Goal: Task Accomplishment & Management: Use online tool/utility

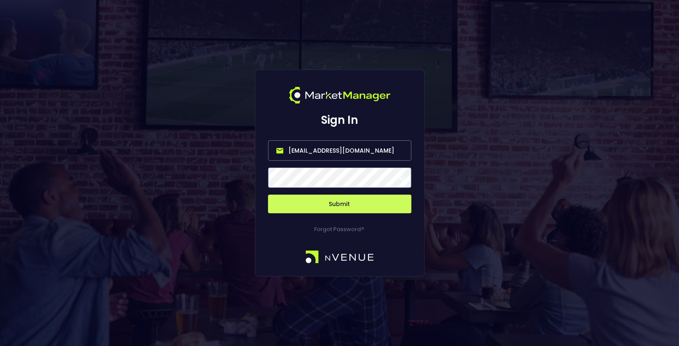
click at [337, 151] on input "[EMAIL_ADDRESS][DOMAIN_NAME]" at bounding box center [339, 150] width 143 height 20
type input "[EMAIL_ADDRESS][DOMAIN_NAME]"
click at [345, 208] on button "Submit" at bounding box center [339, 204] width 143 height 19
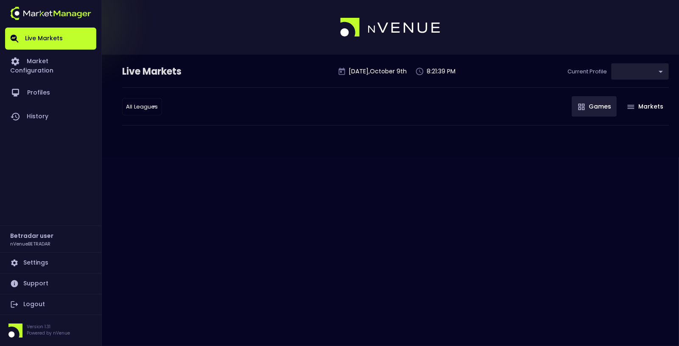
type input "2aa9daef-f03c-4b05-aaf3-b77c512ca207"
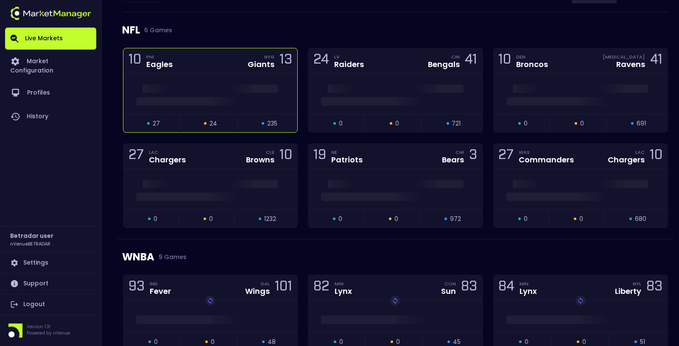
click at [248, 68] on div "10 PHI Eagles NYG Giants 13" at bounding box center [210, 60] width 174 height 25
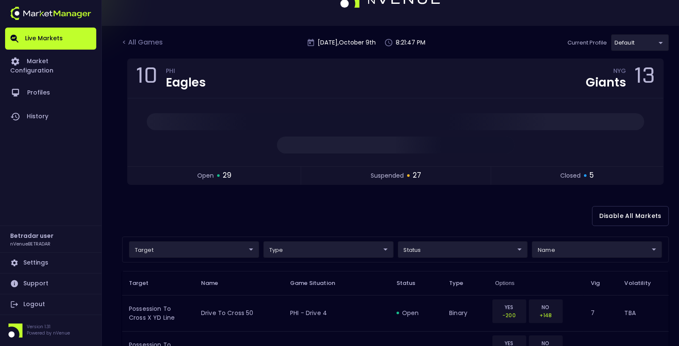
scroll to position [24, 0]
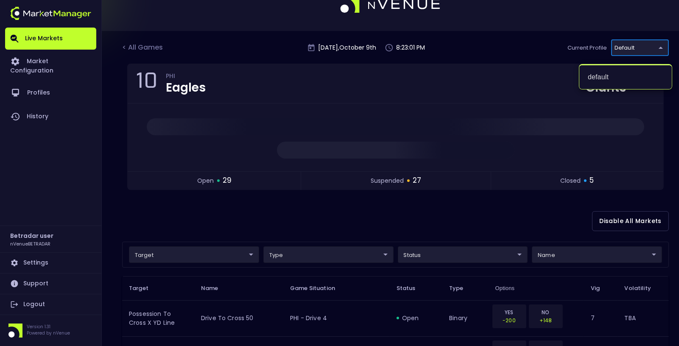
click at [527, 23] on div at bounding box center [339, 173] width 679 height 346
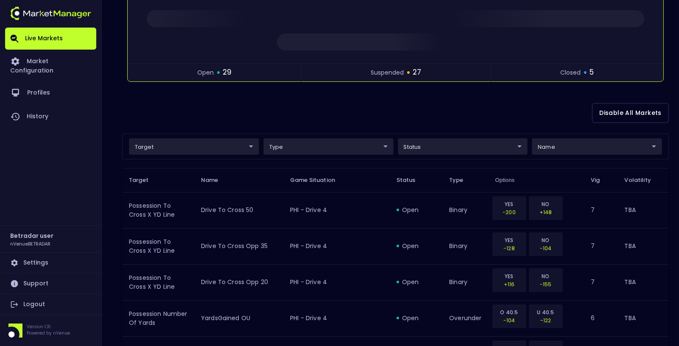
scroll to position [0, 0]
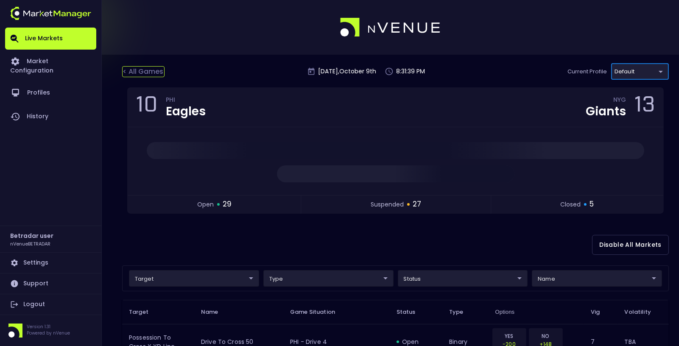
click at [147, 67] on div "< All Games" at bounding box center [143, 71] width 42 height 11
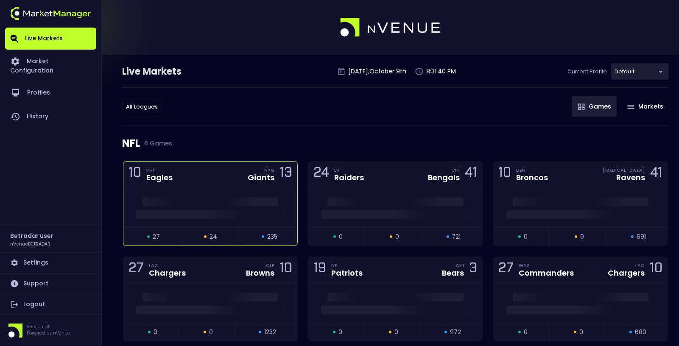
click at [210, 176] on div "10 PHI Eagles NYG Giants 13" at bounding box center [210, 174] width 174 height 25
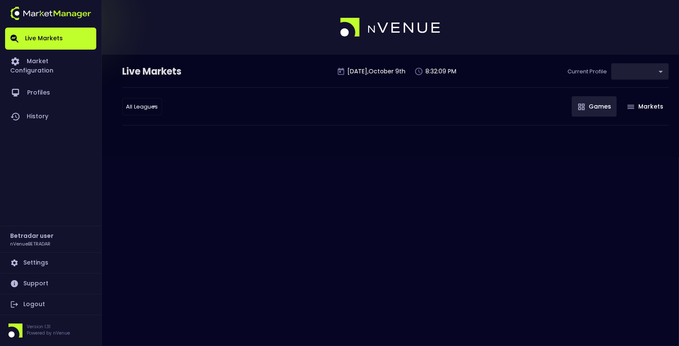
type input "2aa9daef-f03c-4b05-aaf3-b77c512ca207"
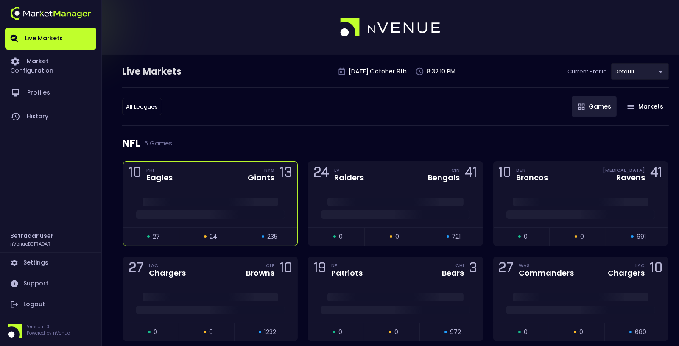
click at [217, 174] on div "10 PHI Eagles NYG Giants 13" at bounding box center [210, 174] width 174 height 25
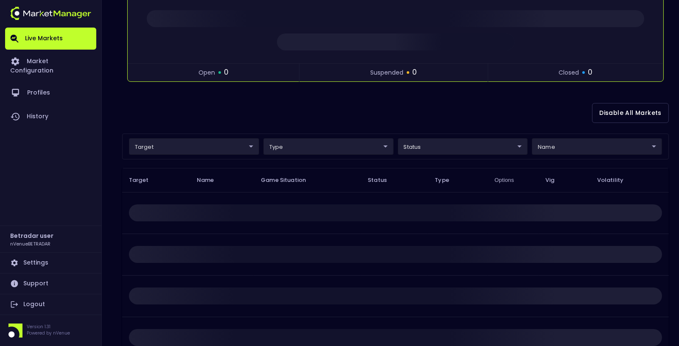
scroll to position [152, 0]
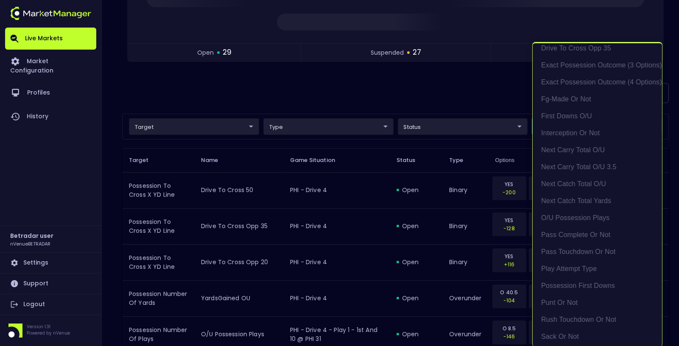
scroll to position [122, 0]
click at [579, 85] on li "exact possession outcome (4 options)" at bounding box center [597, 86] width 129 height 17
type input "Possession Result"
type input "group"
type input "exact possession outcome (4 options)"
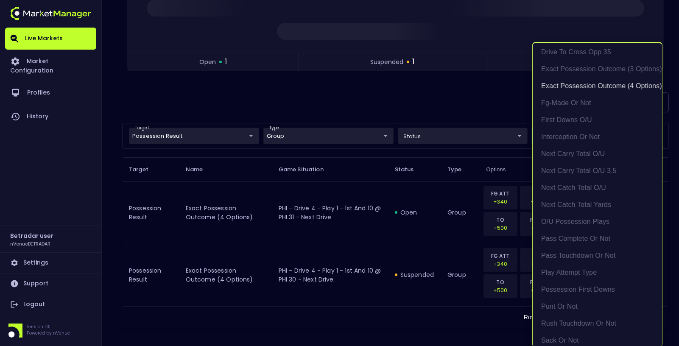
scroll to position [1, 0]
click at [443, 103] on div at bounding box center [339, 173] width 679 height 346
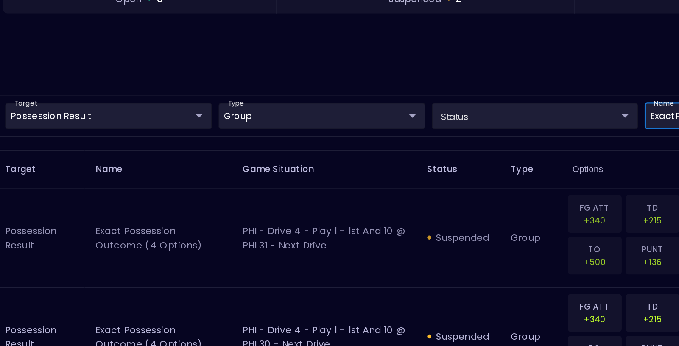
scroll to position [131, 0]
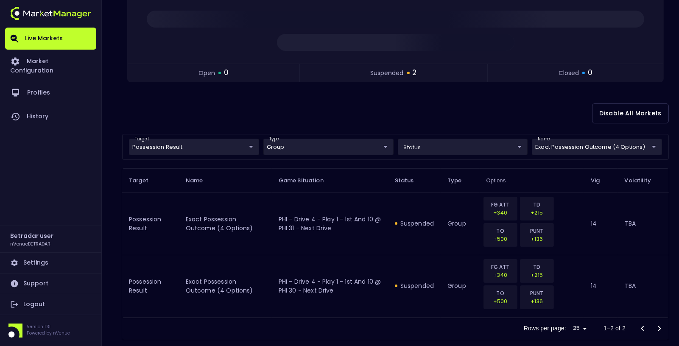
click at [245, 86] on div "10 PHI Eagles NYG Giants 13 open 0 suspended 2 closed 0" at bounding box center [395, 24] width 547 height 137
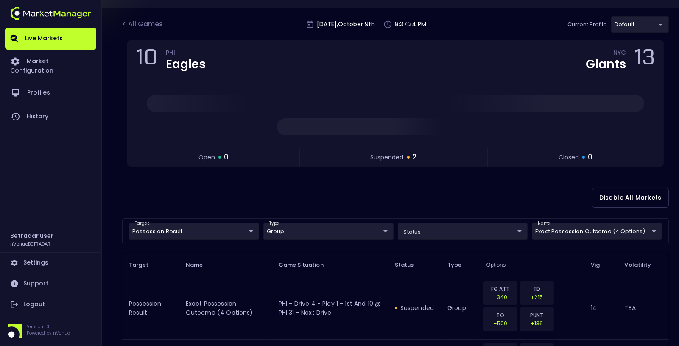
scroll to position [0, 0]
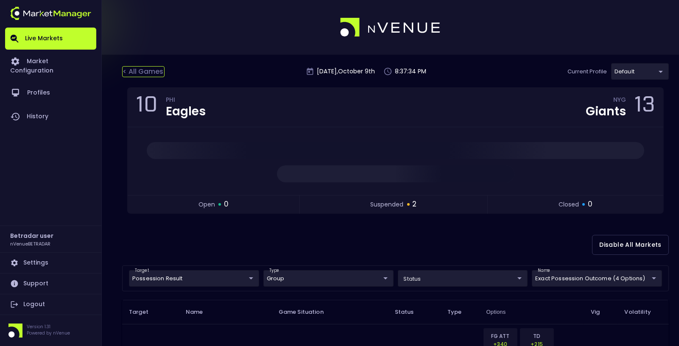
click at [156, 70] on div "< All Games" at bounding box center [143, 71] width 42 height 11
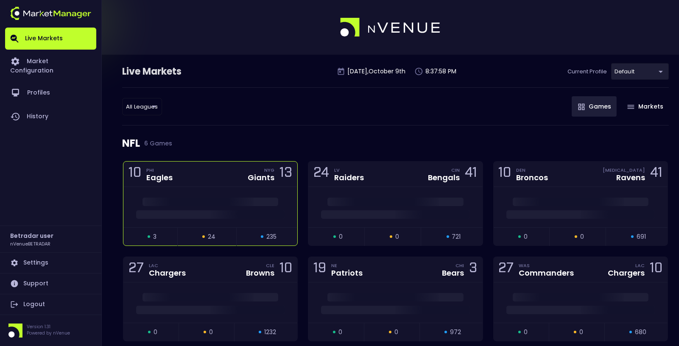
click at [220, 173] on div "10 PHI Eagles NYG Giants 13" at bounding box center [210, 174] width 174 height 25
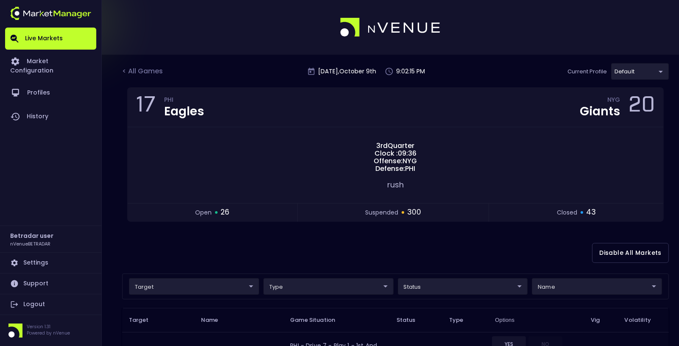
click at [139, 64] on div "< All Games Thursday , October 9 th 9:02:15 PM Current Profile default 2aa9daef…" at bounding box center [395, 75] width 547 height 24
click at [137, 73] on div "< All Games" at bounding box center [143, 71] width 42 height 11
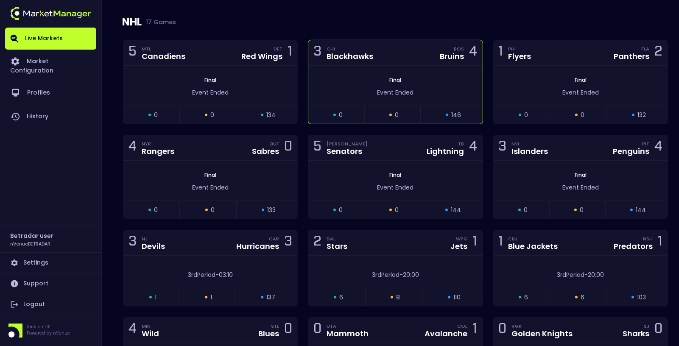
scroll to position [669, 0]
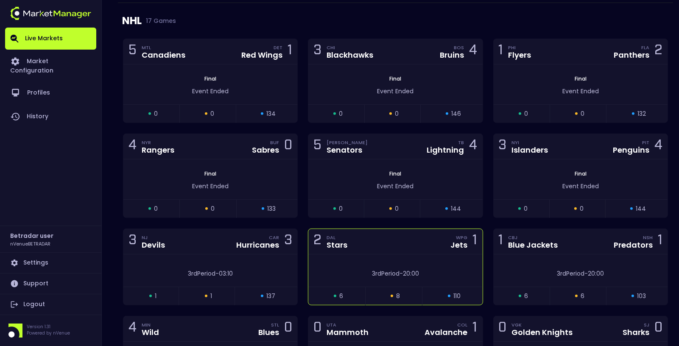
click at [406, 254] on div "3rd Period - 20:00" at bounding box center [395, 270] width 174 height 32
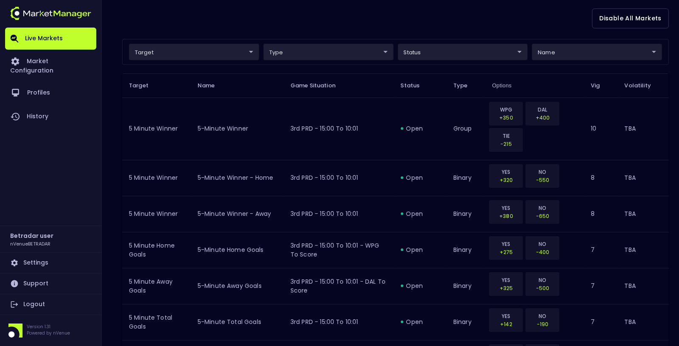
scroll to position [201, 0]
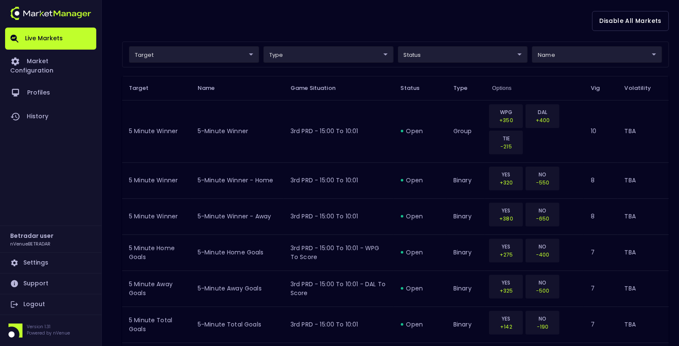
click at [590, 62] on div "target ​ ​ type ​ ​ status ​ ​ name ​ ​" at bounding box center [395, 55] width 547 height 26
click at [588, 56] on body "Live Markets Market Configuration Profiles History Betradar user nVenueBETRADAR…" at bounding box center [339, 231] width 679 height 865
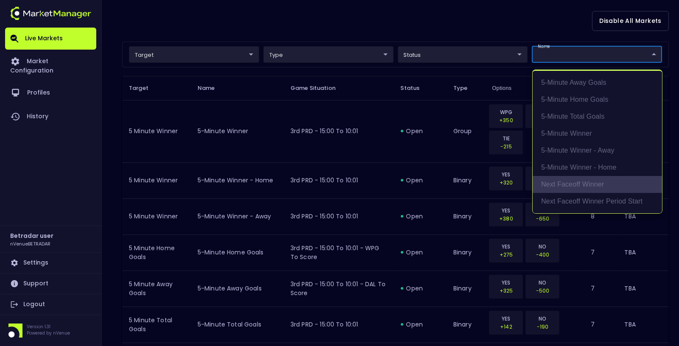
click at [592, 180] on li "Next Faceoff Winner" at bounding box center [597, 184] width 129 height 17
type input "Next Faceoff Winner"
type input "group"
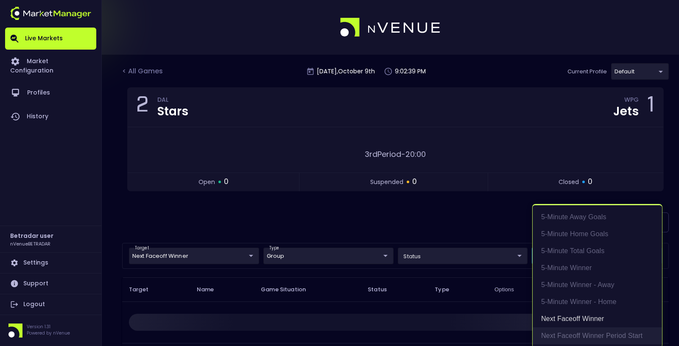
click at [575, 336] on li "Next Faceoff Winner Period Start" at bounding box center [597, 335] width 129 height 17
type input "Next Faceoff Winner,Next Faceoff Winner Period Start"
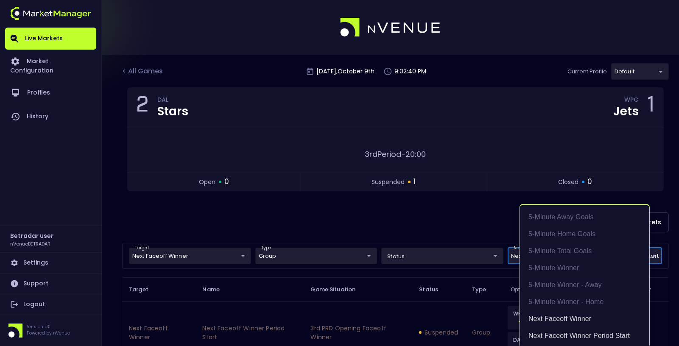
scroll to position [1, 0]
click at [449, 229] on div at bounding box center [339, 173] width 679 height 346
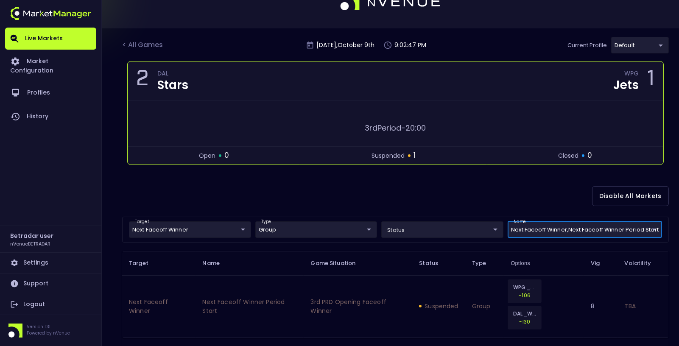
scroll to position [0, 0]
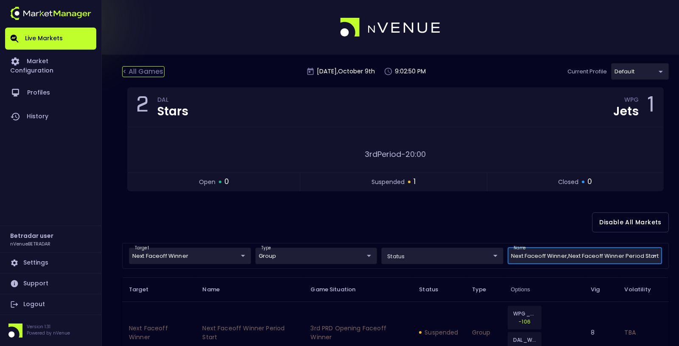
click at [139, 71] on div "< All Games" at bounding box center [143, 71] width 42 height 11
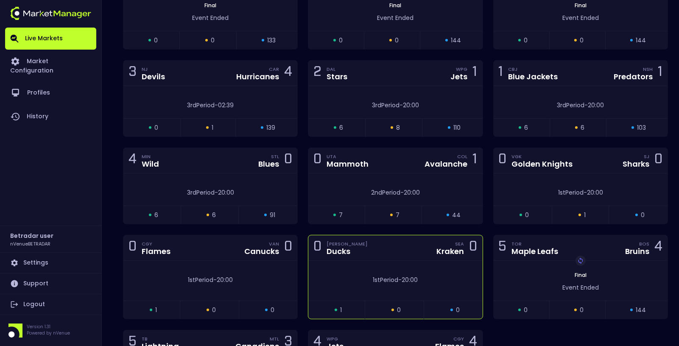
scroll to position [836, 0]
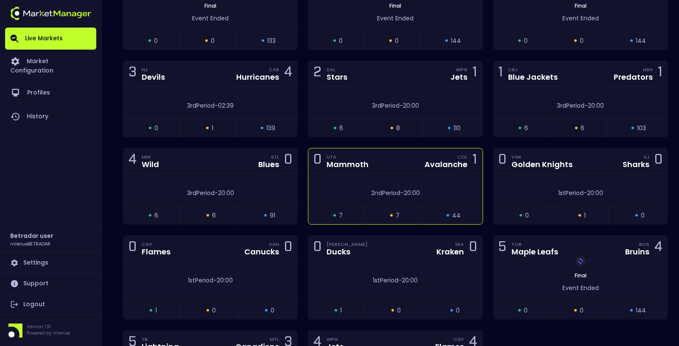
click at [388, 174] on div "2nd Period - 20:00" at bounding box center [395, 190] width 174 height 32
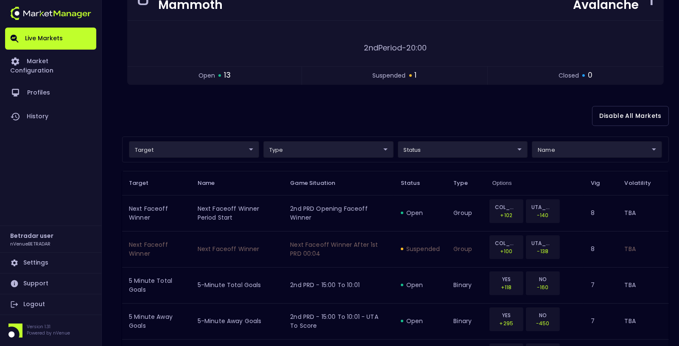
scroll to position [0, 0]
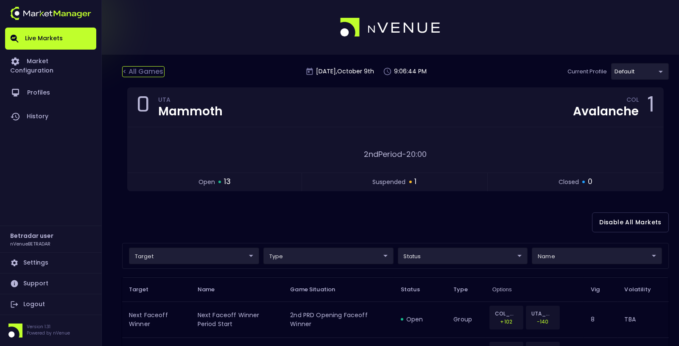
click at [143, 68] on div "< All Games" at bounding box center [143, 71] width 42 height 11
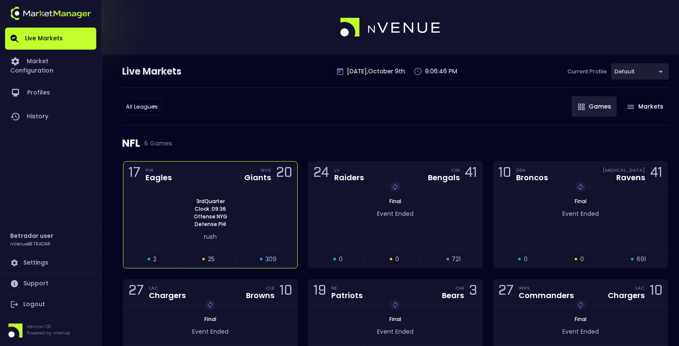
click at [238, 180] on div "17 PHI Eagles NYG Giants 20" at bounding box center [210, 174] width 174 height 25
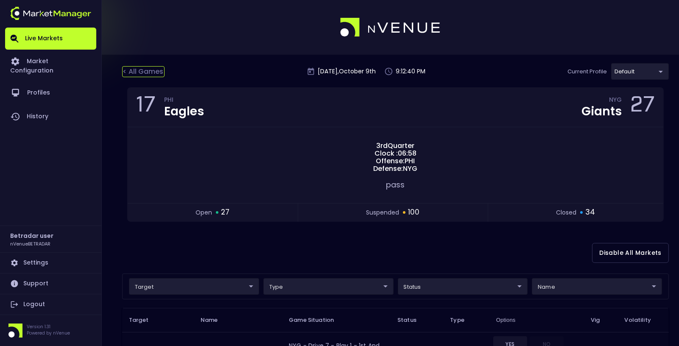
click at [155, 73] on div "< All Games" at bounding box center [143, 71] width 42 height 11
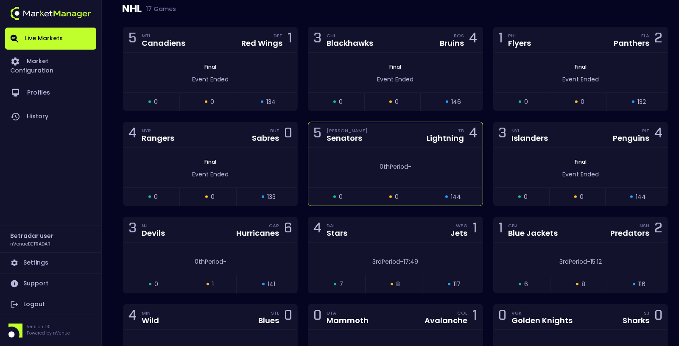
scroll to position [683, 0]
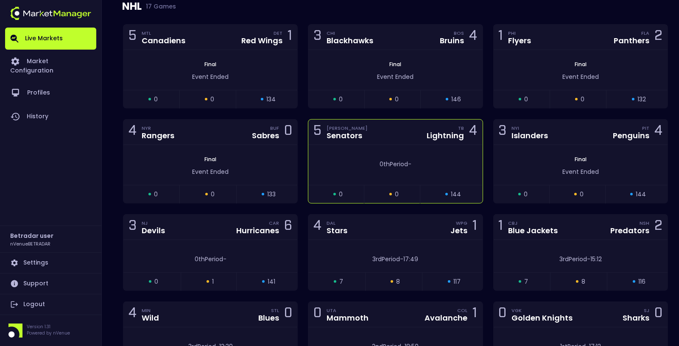
click at [412, 134] on div "5 OTT Senators TB Lightning 4" at bounding box center [395, 132] width 174 height 25
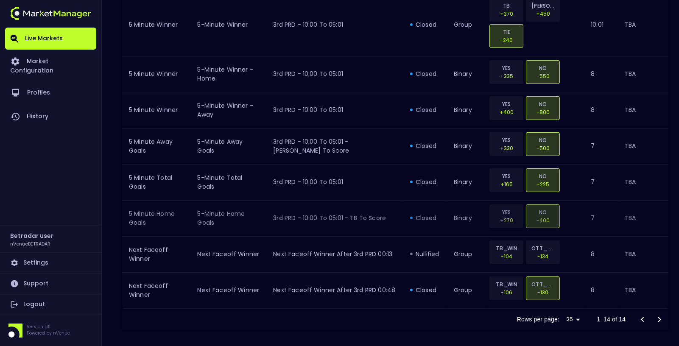
scroll to position [0, 0]
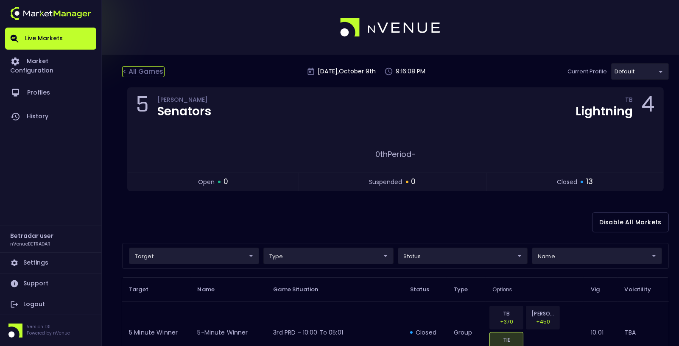
click at [151, 72] on div "< All Games" at bounding box center [143, 71] width 42 height 11
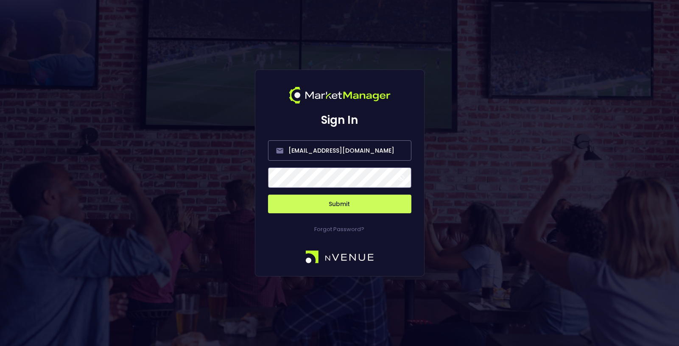
click at [344, 210] on button "Submit" at bounding box center [339, 204] width 143 height 19
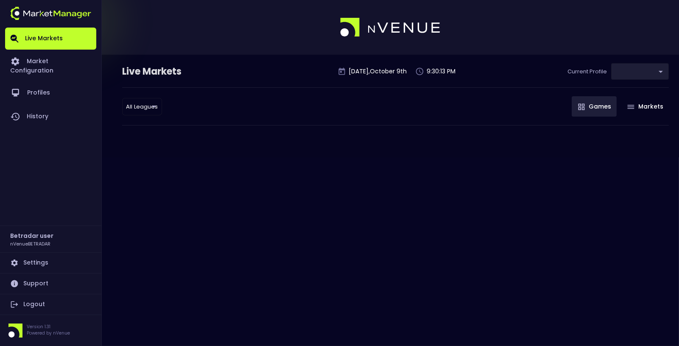
type input "2aa9daef-f03c-4b05-aaf3-b77c512ca207"
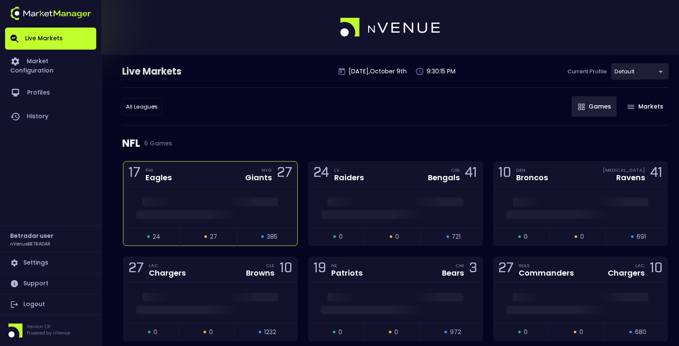
click at [190, 184] on div "17 PHI Eagles NYG Giants 27" at bounding box center [210, 174] width 174 height 25
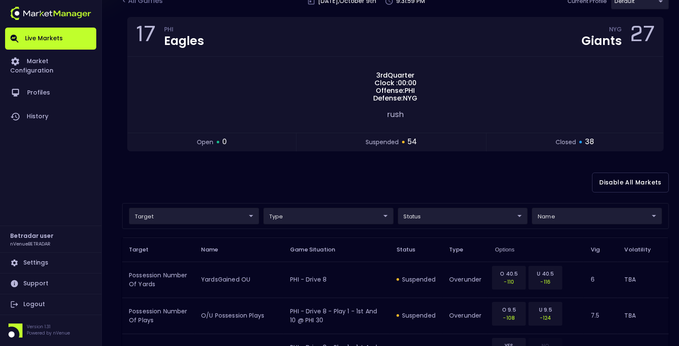
click at [424, 176] on div "Disable All Markets" at bounding box center [395, 182] width 547 height 41
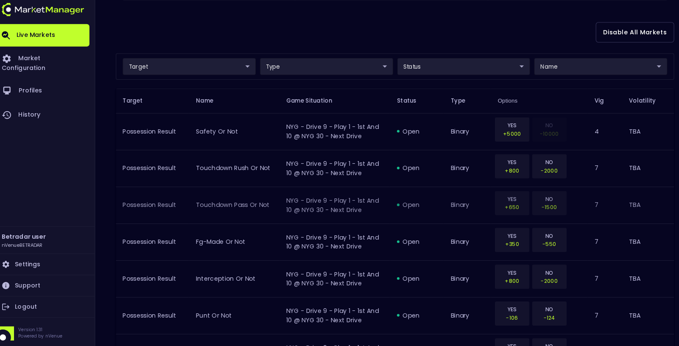
scroll to position [217, 0]
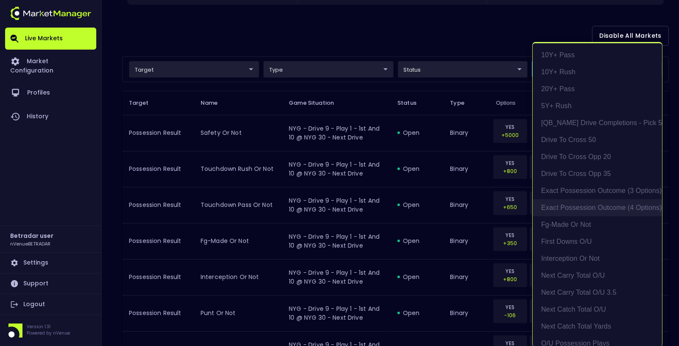
click at [590, 206] on li "exact possession outcome (4 options)" at bounding box center [597, 207] width 129 height 17
type input "Possession Result"
type input "group"
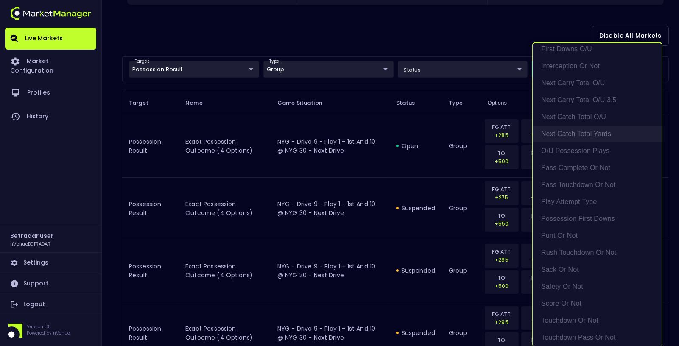
scroll to position [192, 0]
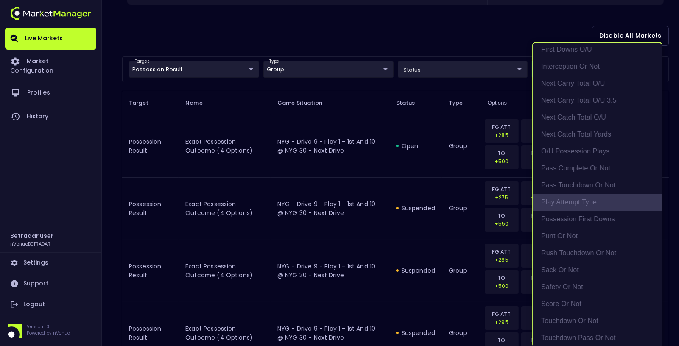
click at [584, 199] on li "Play Attempt Type" at bounding box center [597, 202] width 129 height 17
type input "exact possession outcome (4 options),Play Attempt Type"
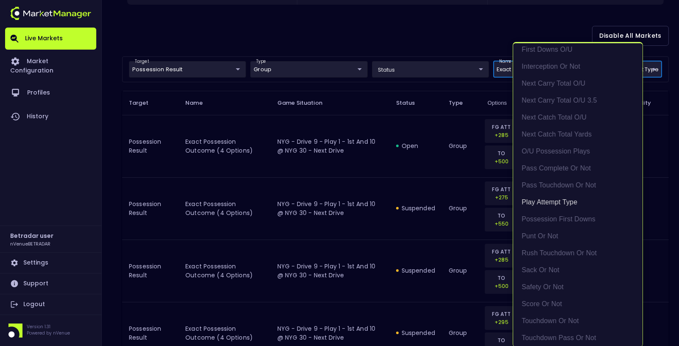
click at [415, 147] on div at bounding box center [339, 173] width 679 height 346
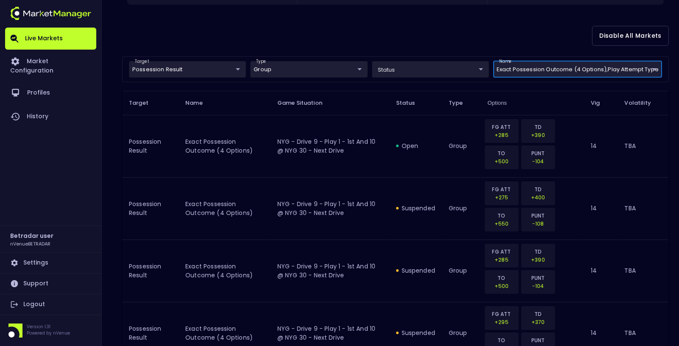
scroll to position [0, 0]
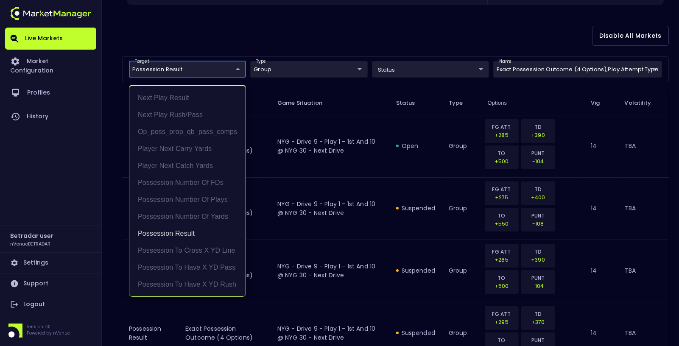
click at [181, 109] on li "Next Play Rush/Pass" at bounding box center [187, 114] width 116 height 17
type input "Possession Result,Next Play Rush/Pass"
click at [301, 33] on div at bounding box center [339, 173] width 679 height 346
